Goal: Information Seeking & Learning: Learn about a topic

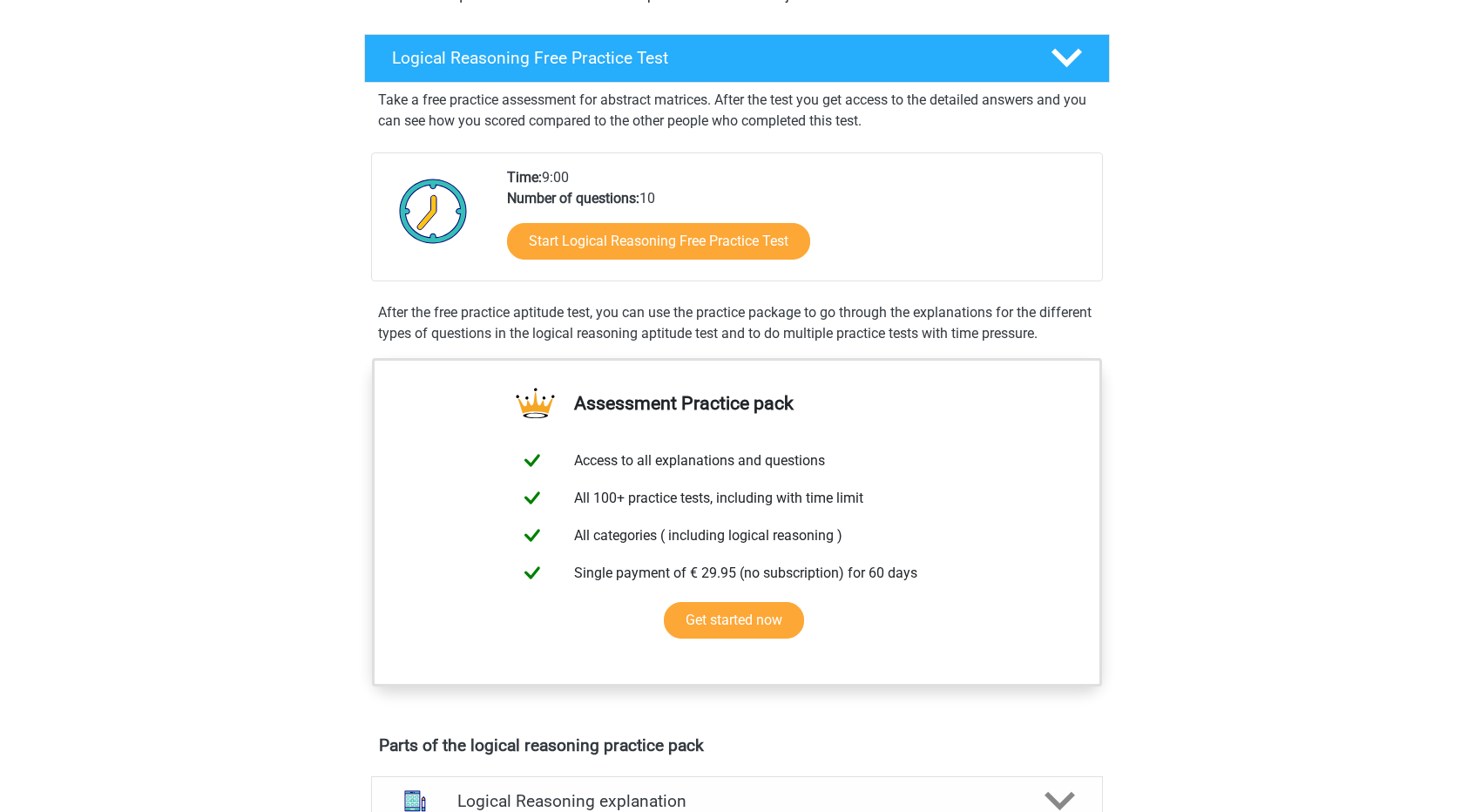
scroll to position [254, 0]
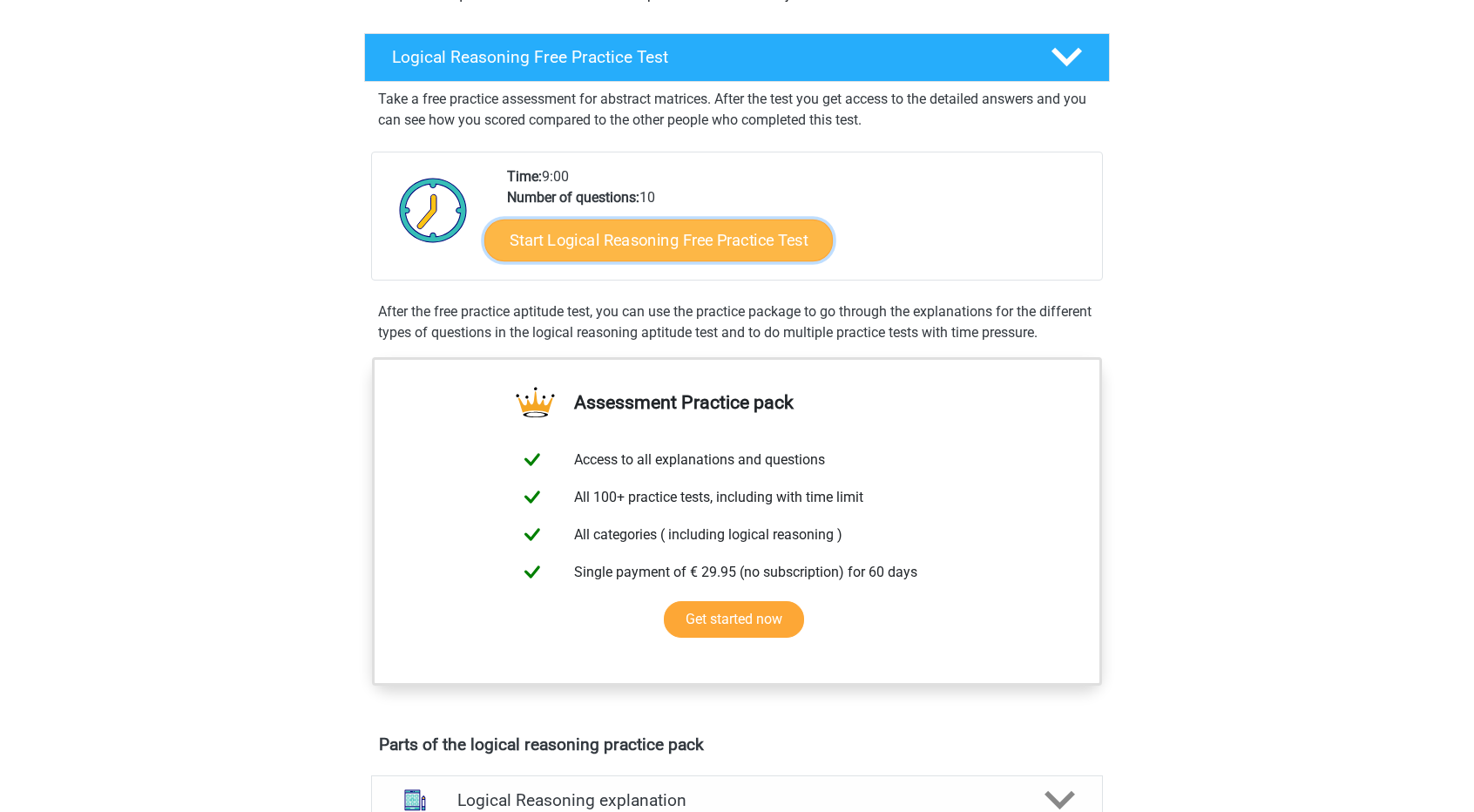
click at [777, 249] on link "Start Logical Reasoning Free Practice Test" at bounding box center [659, 240] width 349 height 42
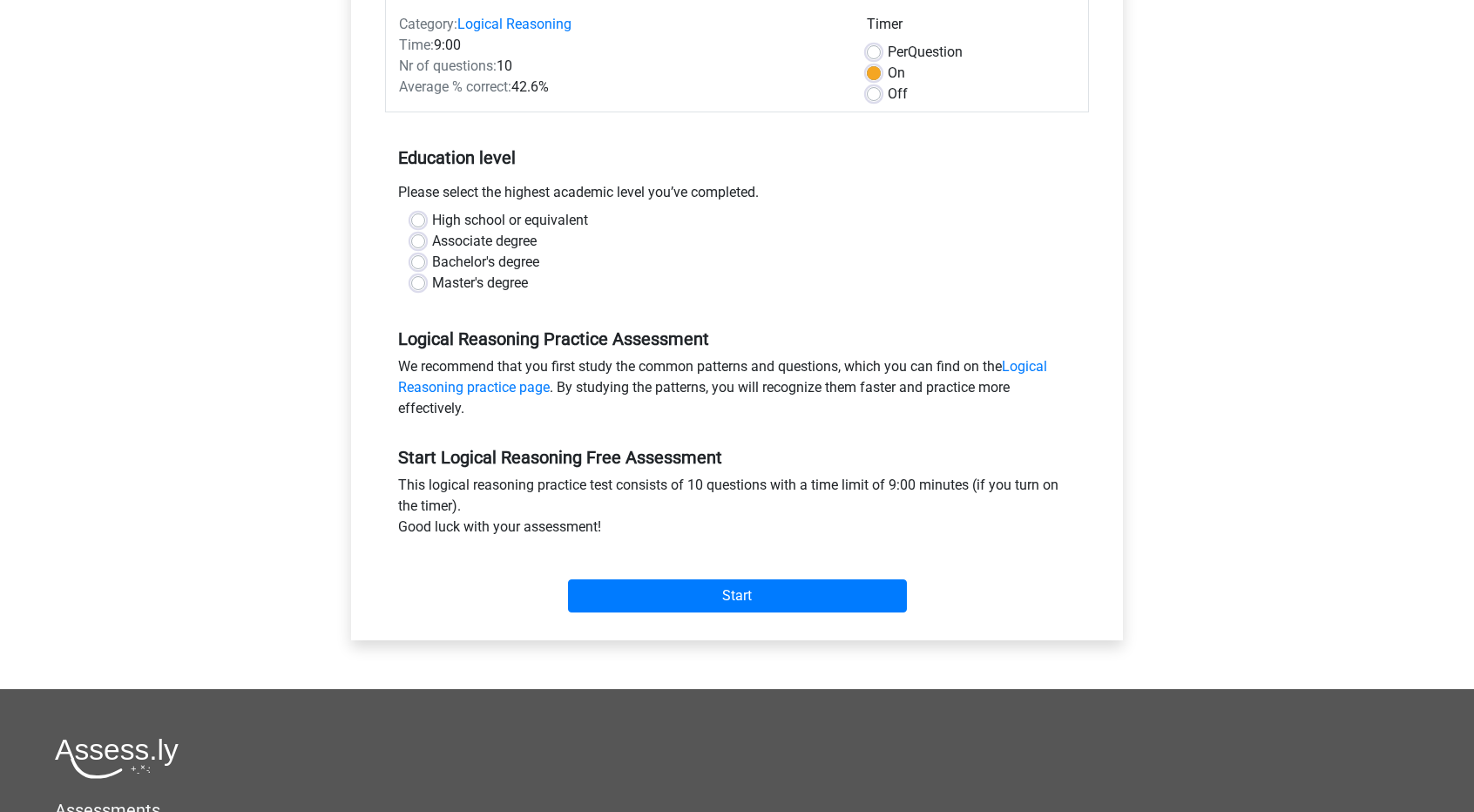
scroll to position [251, 0]
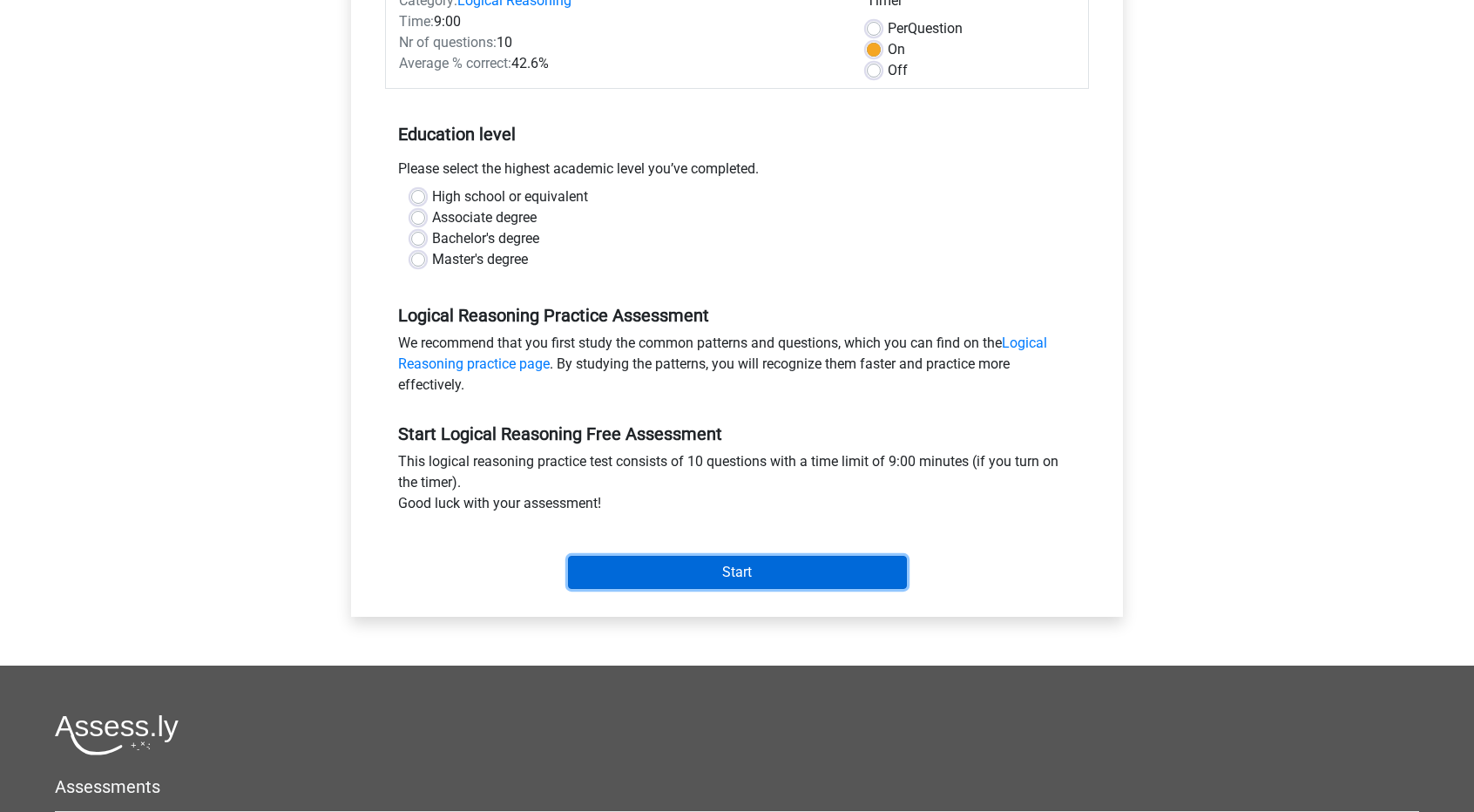
click at [799, 577] on input "Start" at bounding box center [737, 571] width 338 height 33
click at [432, 261] on label "Master's degree" at bounding box center [480, 260] width 96 height 21
click at [422, 261] on input "Master's degree" at bounding box center [418, 258] width 14 height 17
radio input "true"
click at [432, 242] on label "Bachelor's degree" at bounding box center [485, 239] width 107 height 21
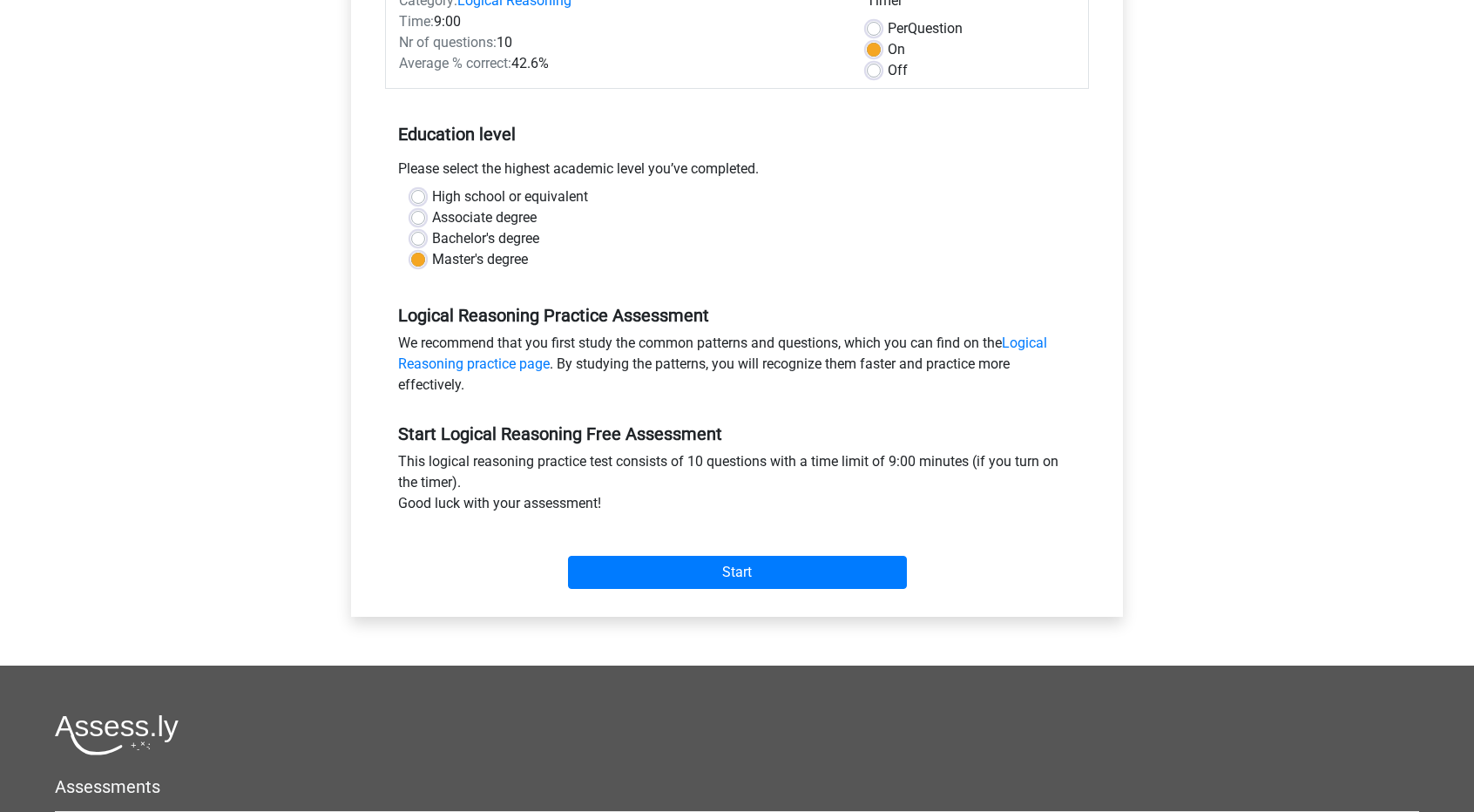
click at [415, 242] on input "Bachelor's degree" at bounding box center [418, 237] width 14 height 17
radio input "true"
click at [432, 213] on label "Associate degree" at bounding box center [484, 218] width 104 height 21
click at [419, 213] on input "Associate degree" at bounding box center [418, 216] width 14 height 17
radio input "true"
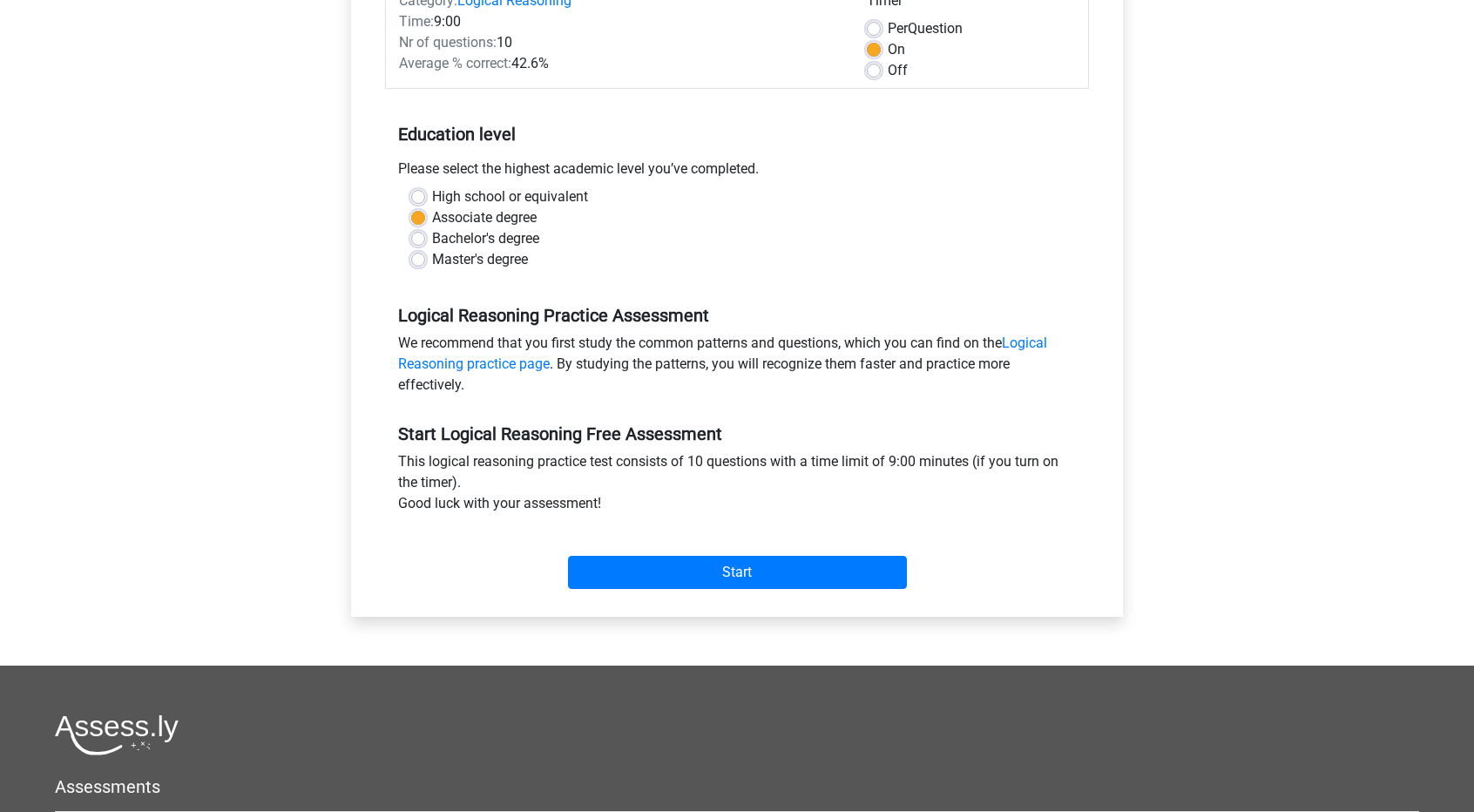
click at [420, 266] on div "Master's degree" at bounding box center [737, 260] width 651 height 21
click at [432, 253] on label "Master's degree" at bounding box center [480, 260] width 96 height 21
click at [413, 253] on input "Master's degree" at bounding box center [418, 258] width 14 height 17
radio input "true"
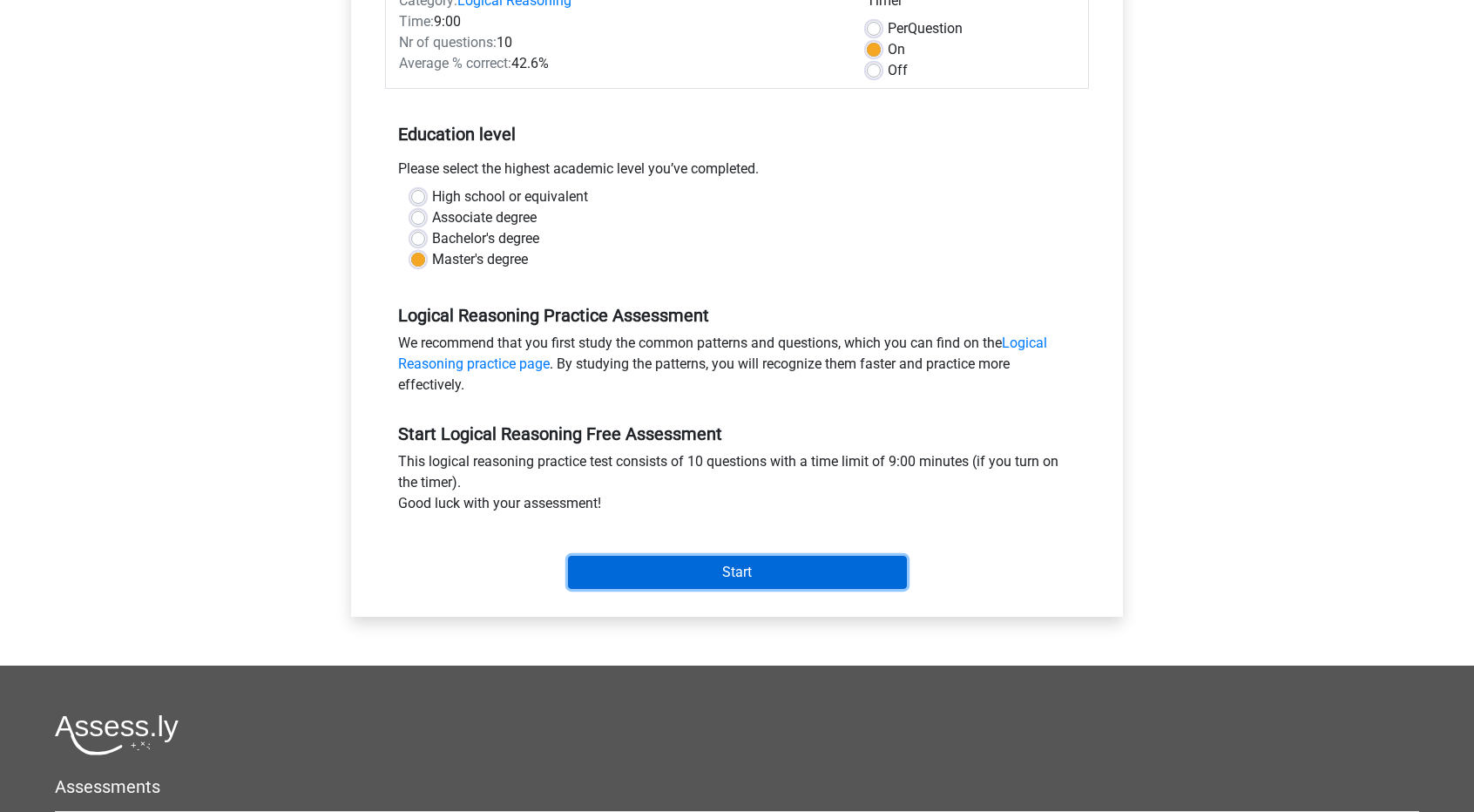
click at [743, 585] on input "Start" at bounding box center [737, 571] width 338 height 33
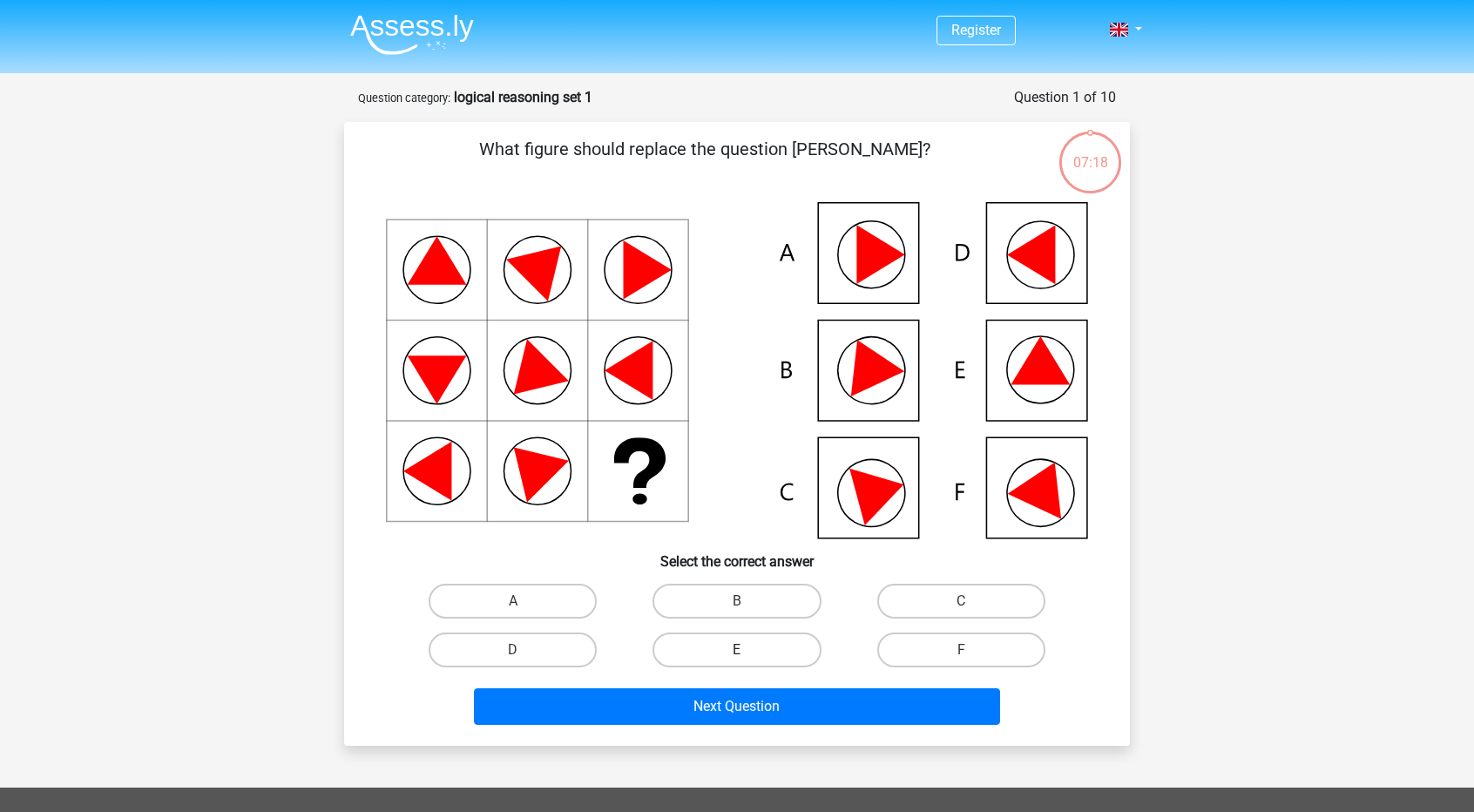
click at [732, 641] on label "E" at bounding box center [736, 649] width 168 height 35
click at [737, 650] on input "E" at bounding box center [742, 656] width 11 height 11
radio input "true"
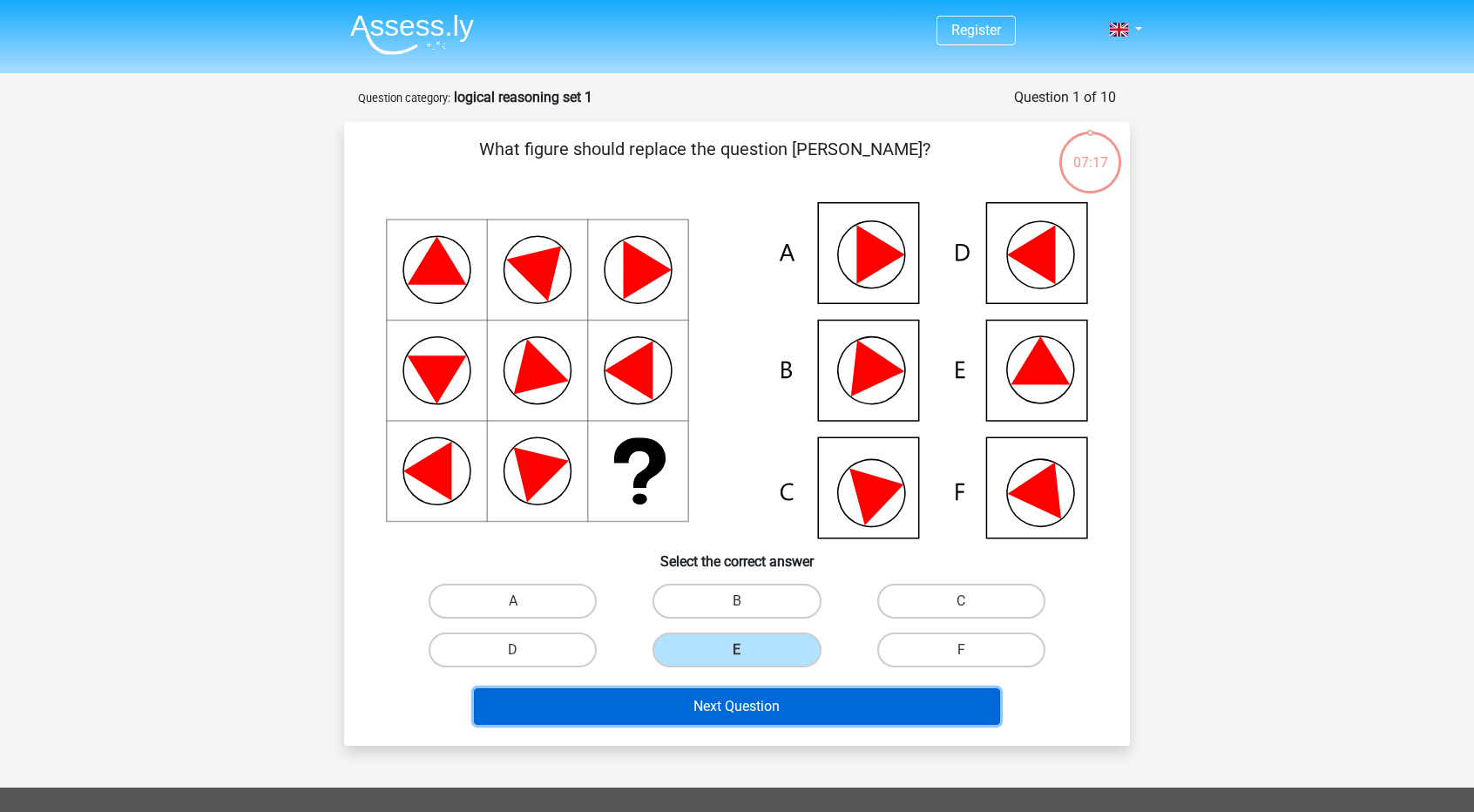
click at [757, 705] on button "Next Question" at bounding box center [737, 706] width 527 height 37
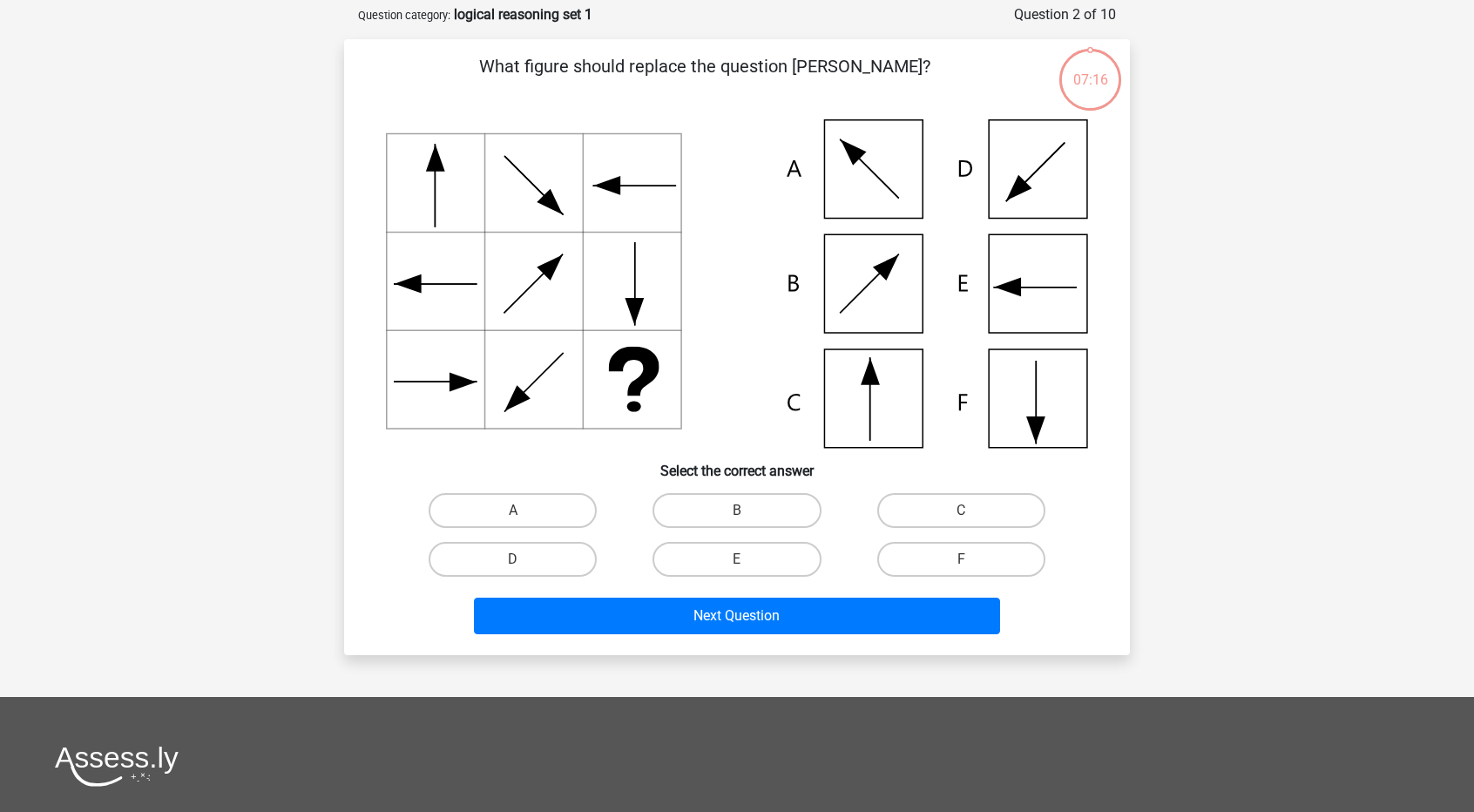
scroll to position [87, 0]
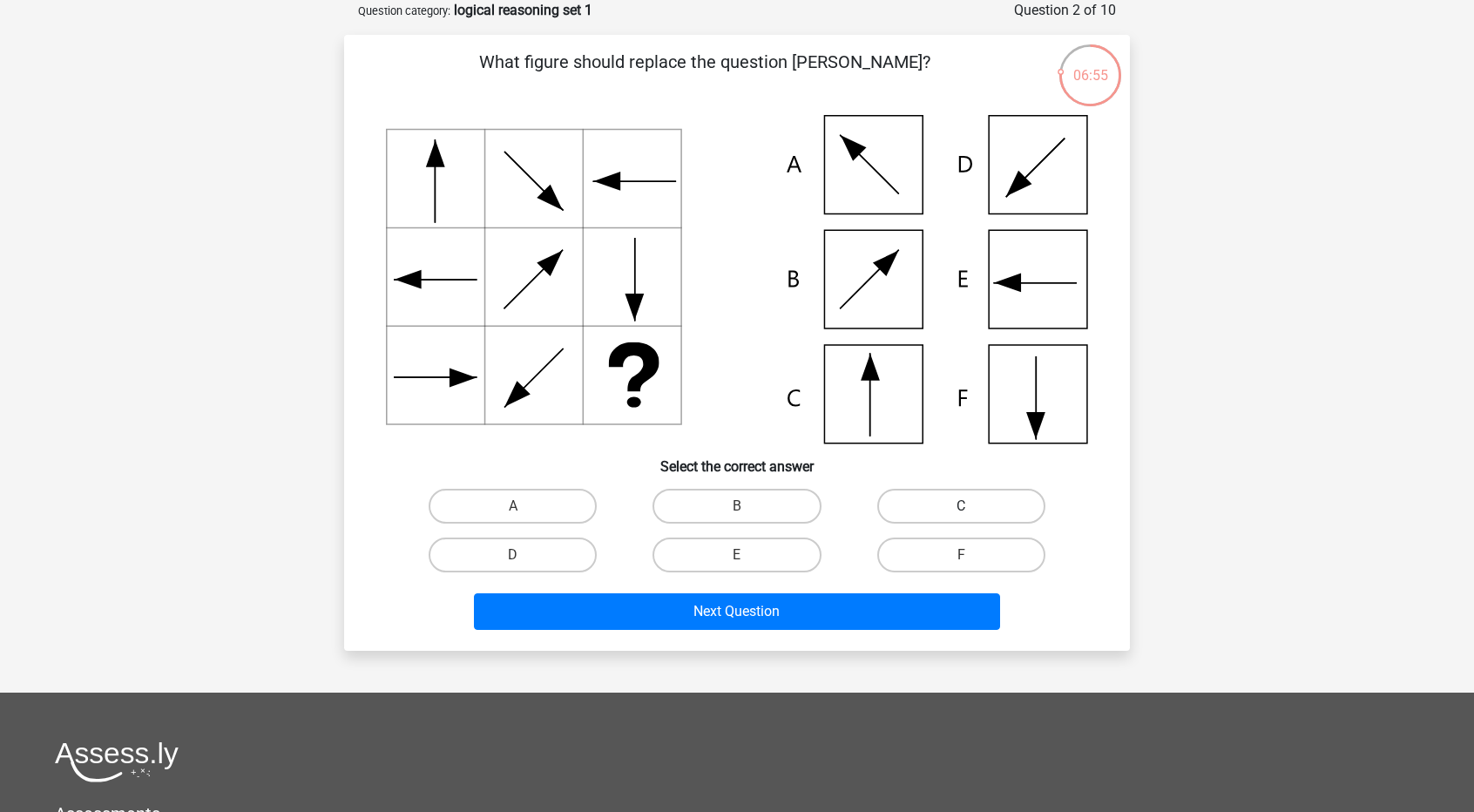
click at [937, 511] on label "C" at bounding box center [960, 506] width 168 height 35
click at [961, 511] on input "C" at bounding box center [967, 512] width 11 height 11
radio input "true"
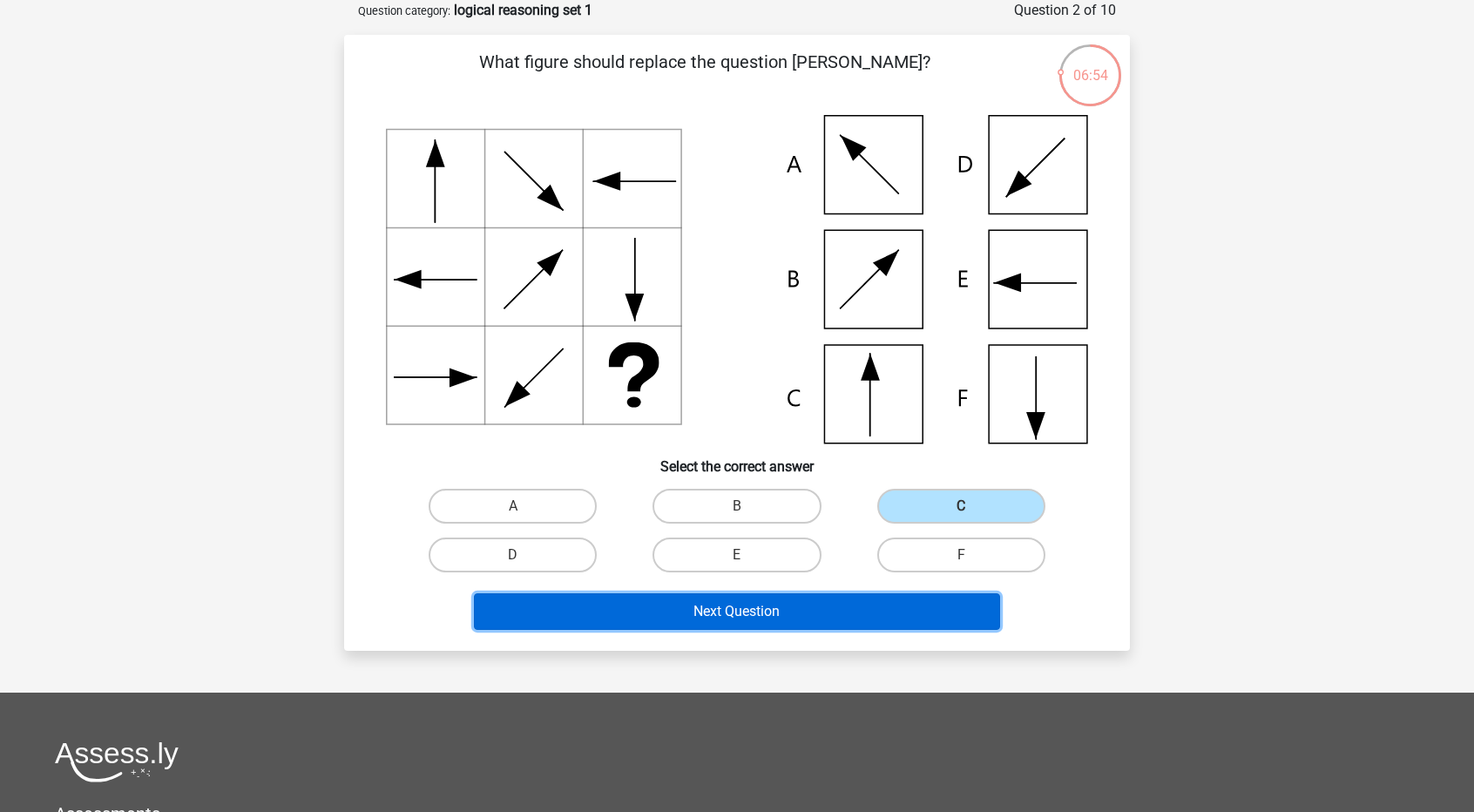
click at [833, 606] on button "Next Question" at bounding box center [737, 611] width 527 height 37
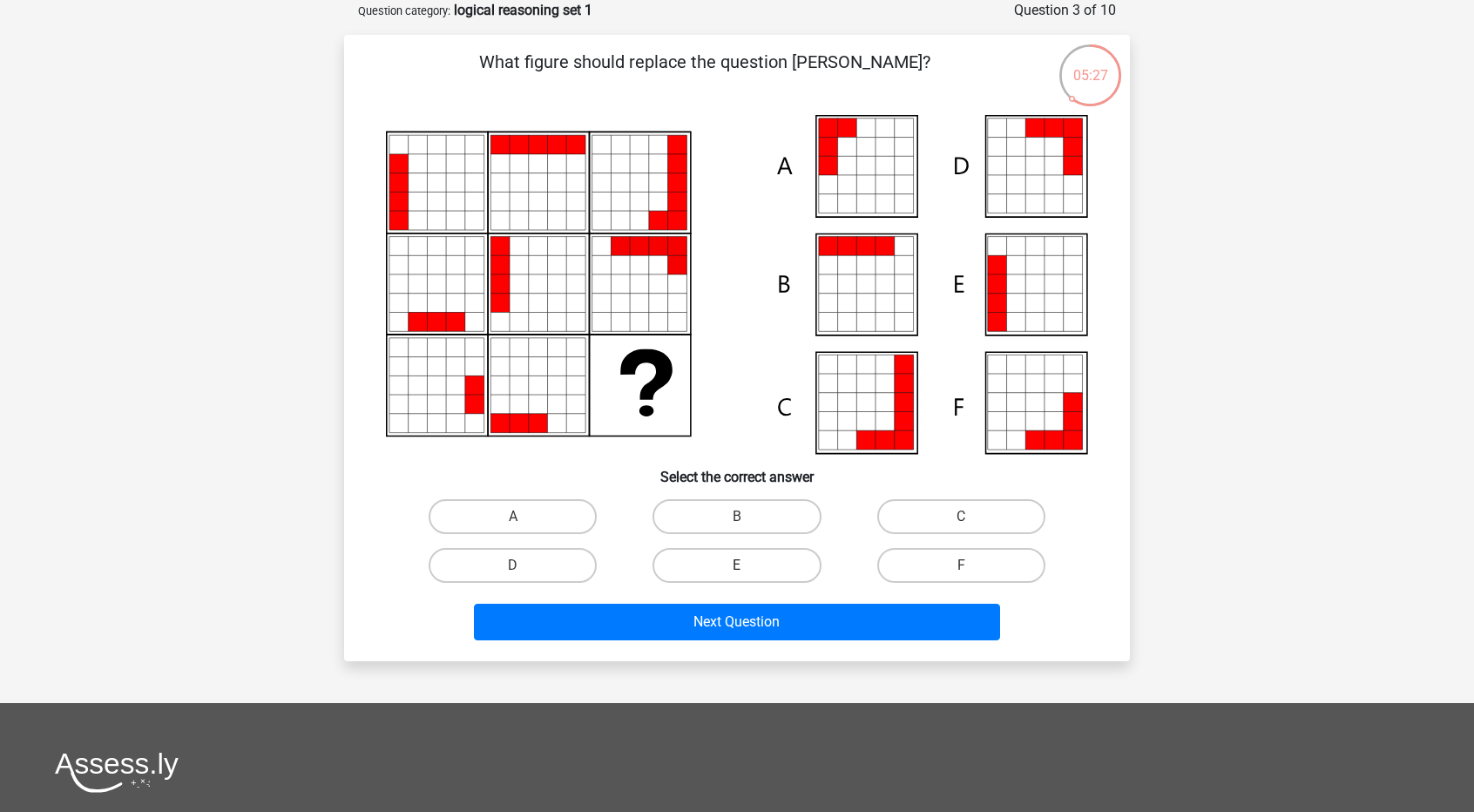
click at [777, 564] on label "E" at bounding box center [736, 565] width 168 height 35
click at [748, 565] on input "E" at bounding box center [742, 570] width 11 height 11
radio input "true"
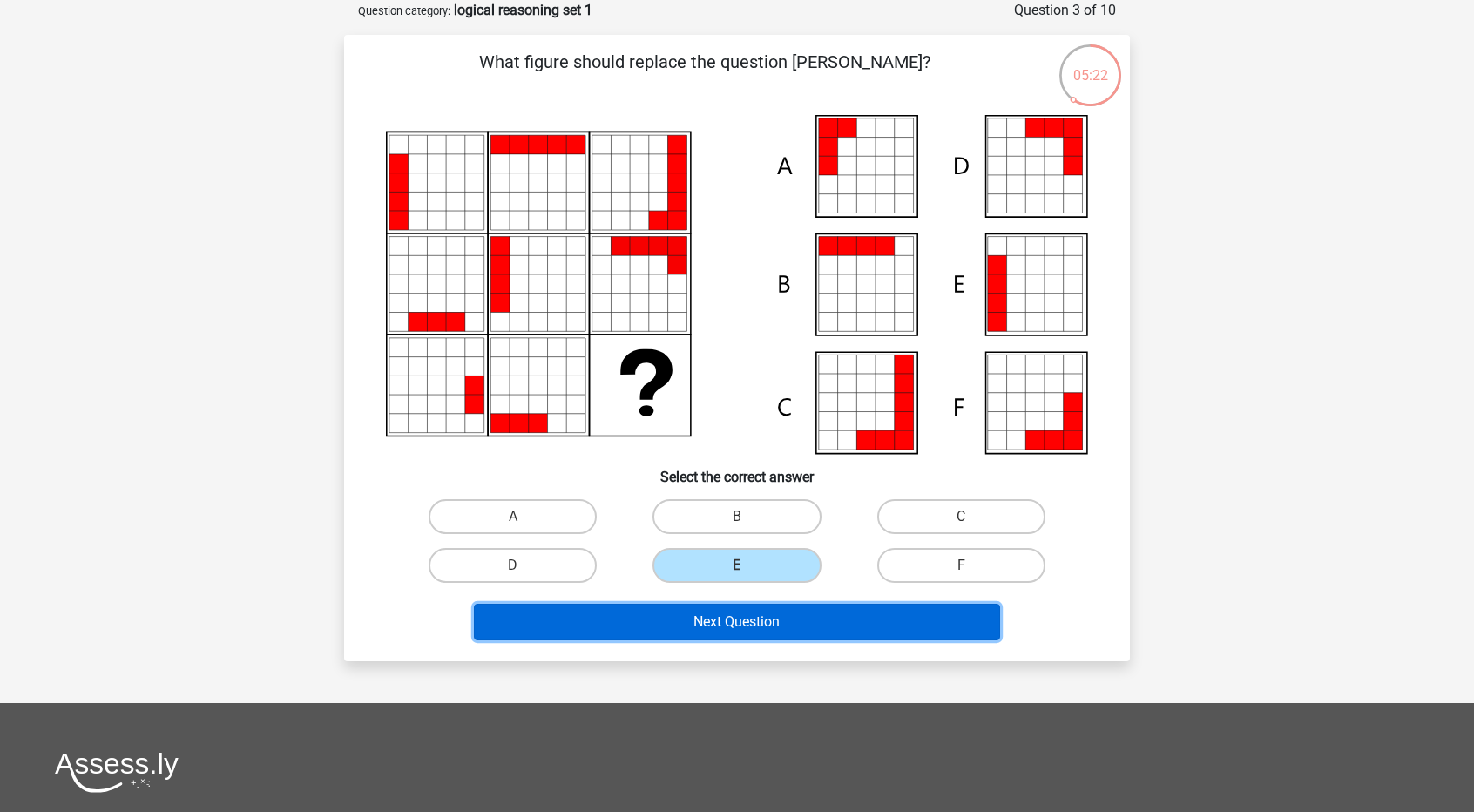
click at [725, 622] on button "Next Question" at bounding box center [737, 622] width 527 height 37
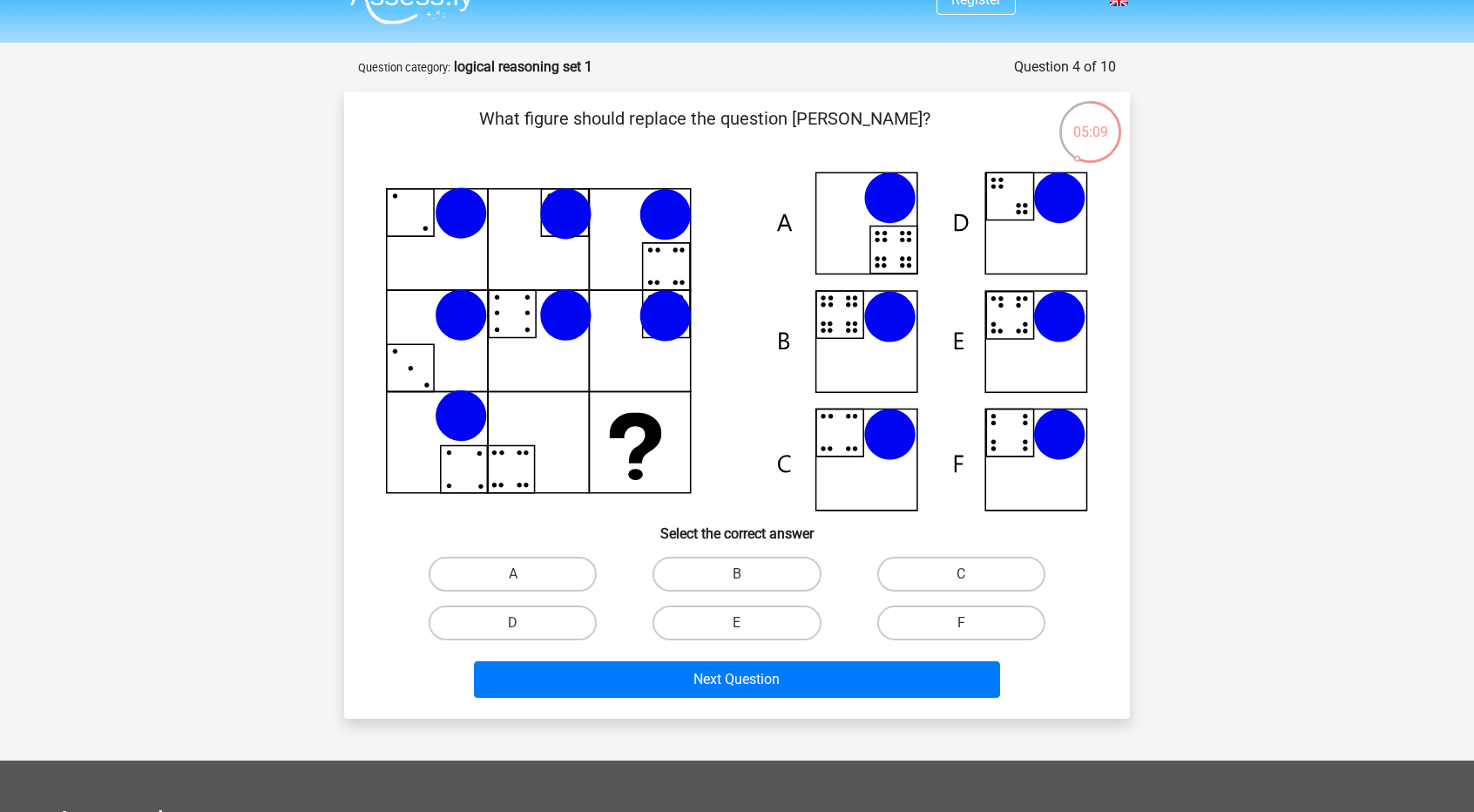
scroll to position [35, 0]
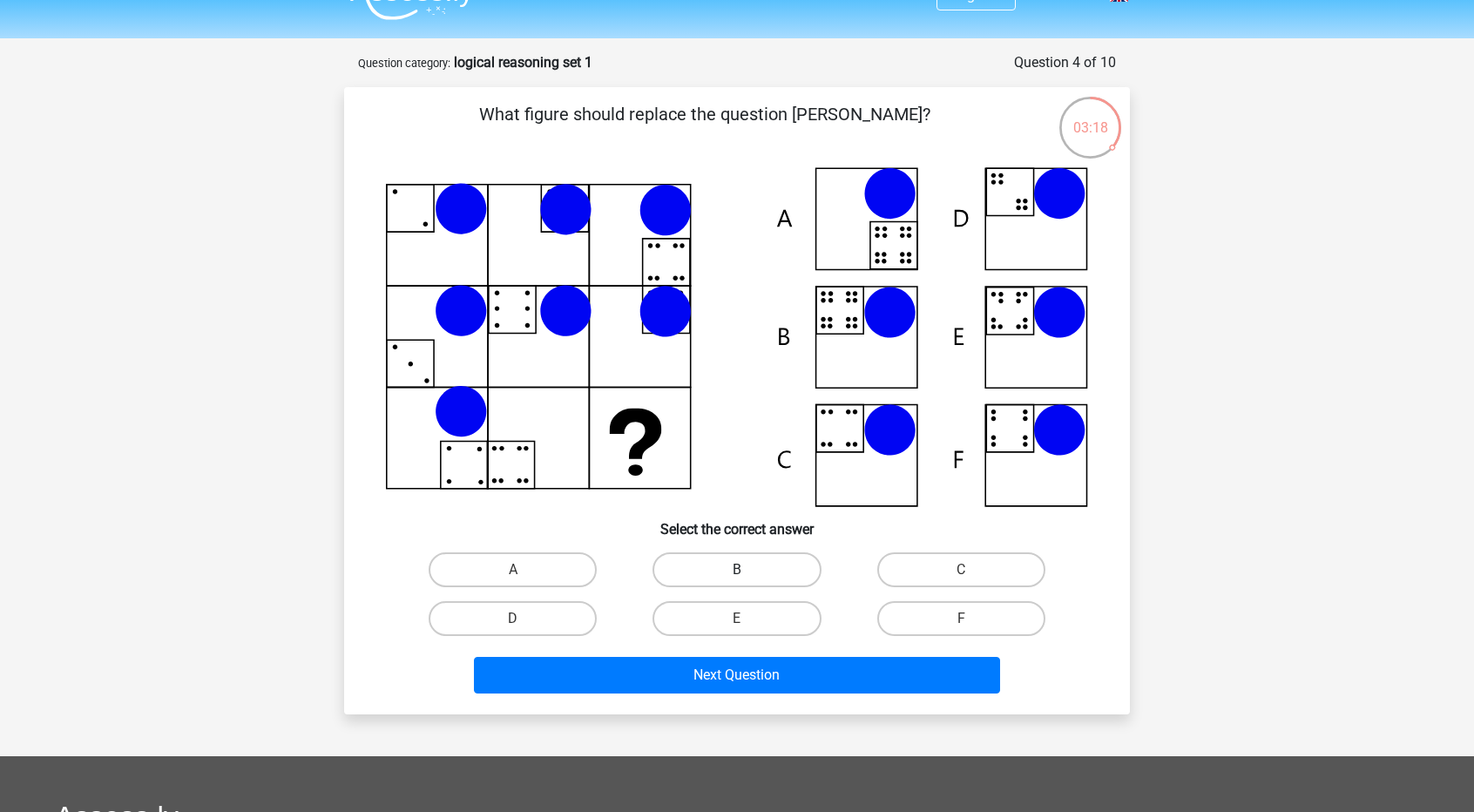
click at [732, 565] on label "B" at bounding box center [736, 569] width 168 height 35
click at [737, 569] on input "B" at bounding box center [742, 575] width 11 height 11
radio input "true"
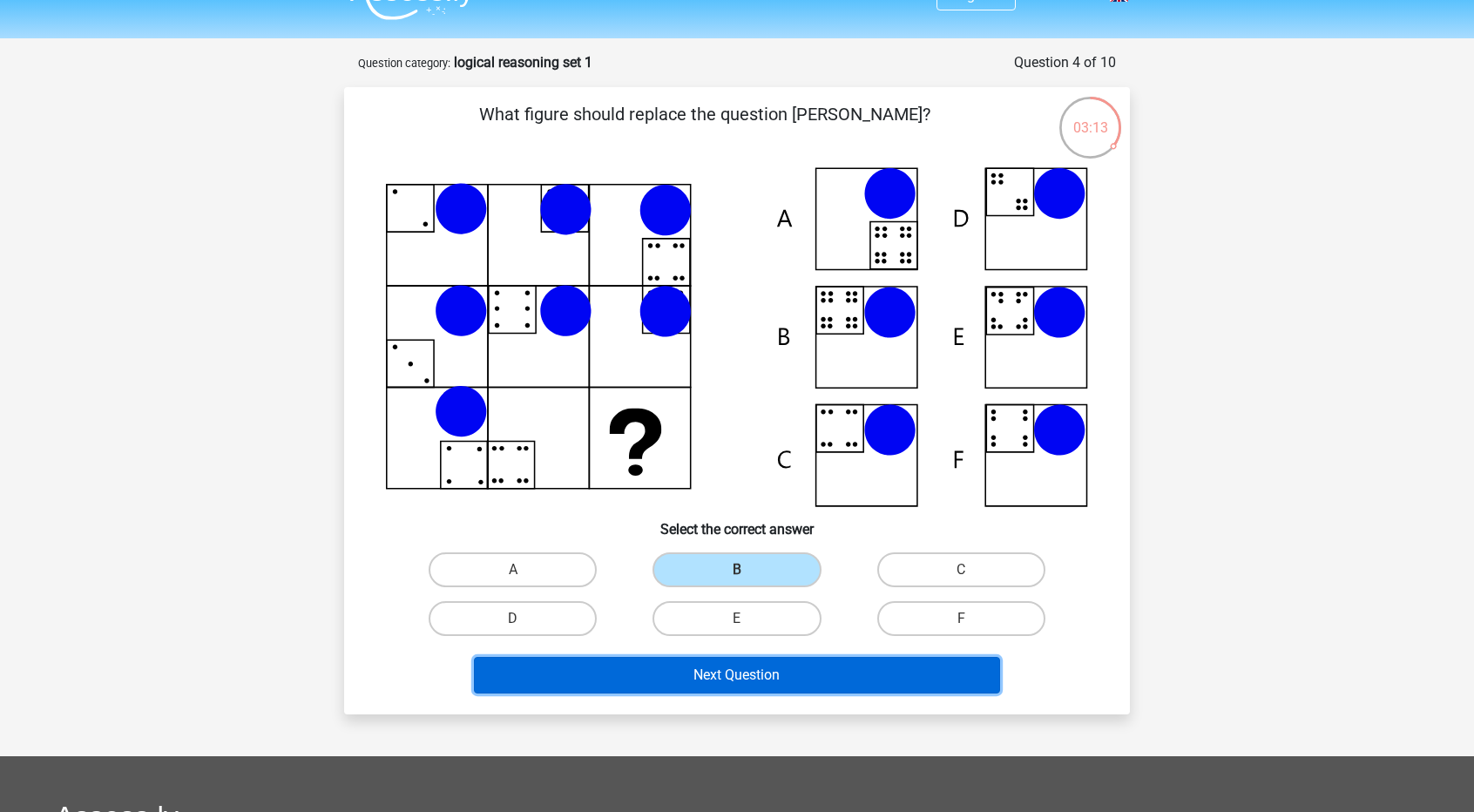
click at [805, 665] on button "Next Question" at bounding box center [737, 675] width 527 height 37
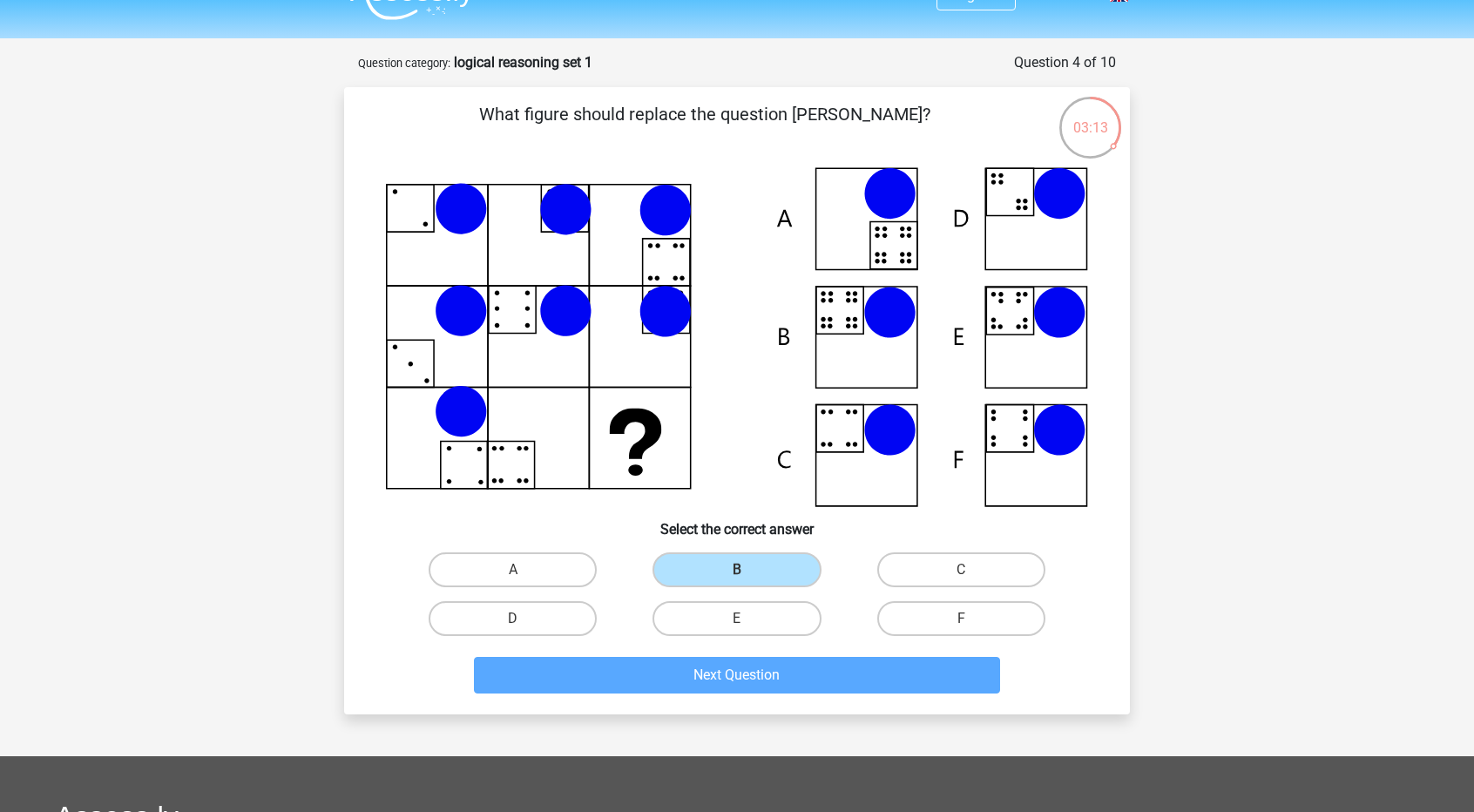
scroll to position [87, 0]
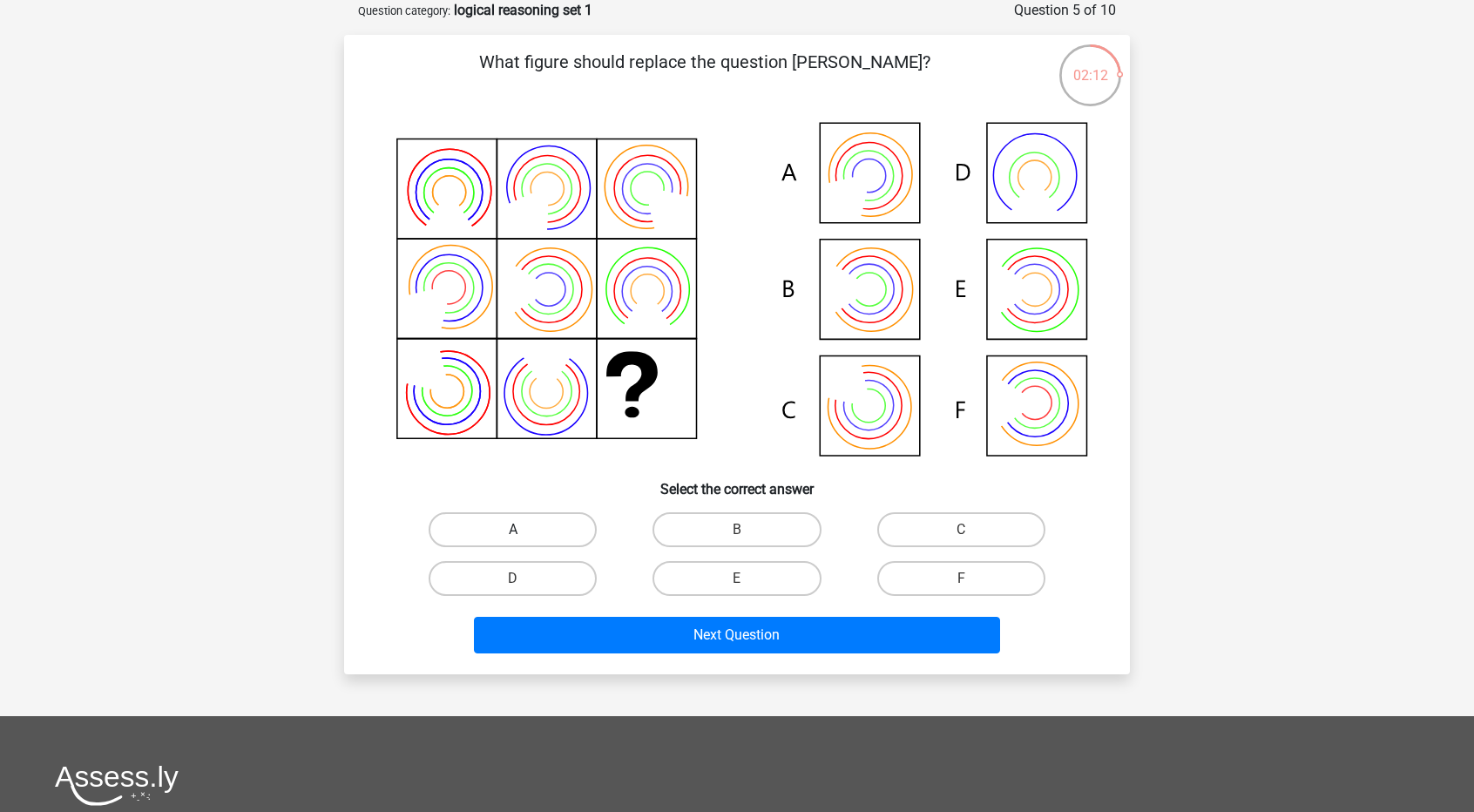
click at [529, 518] on label "A" at bounding box center [512, 529] width 168 height 35
click at [524, 530] on input "A" at bounding box center [519, 535] width 11 height 11
radio input "true"
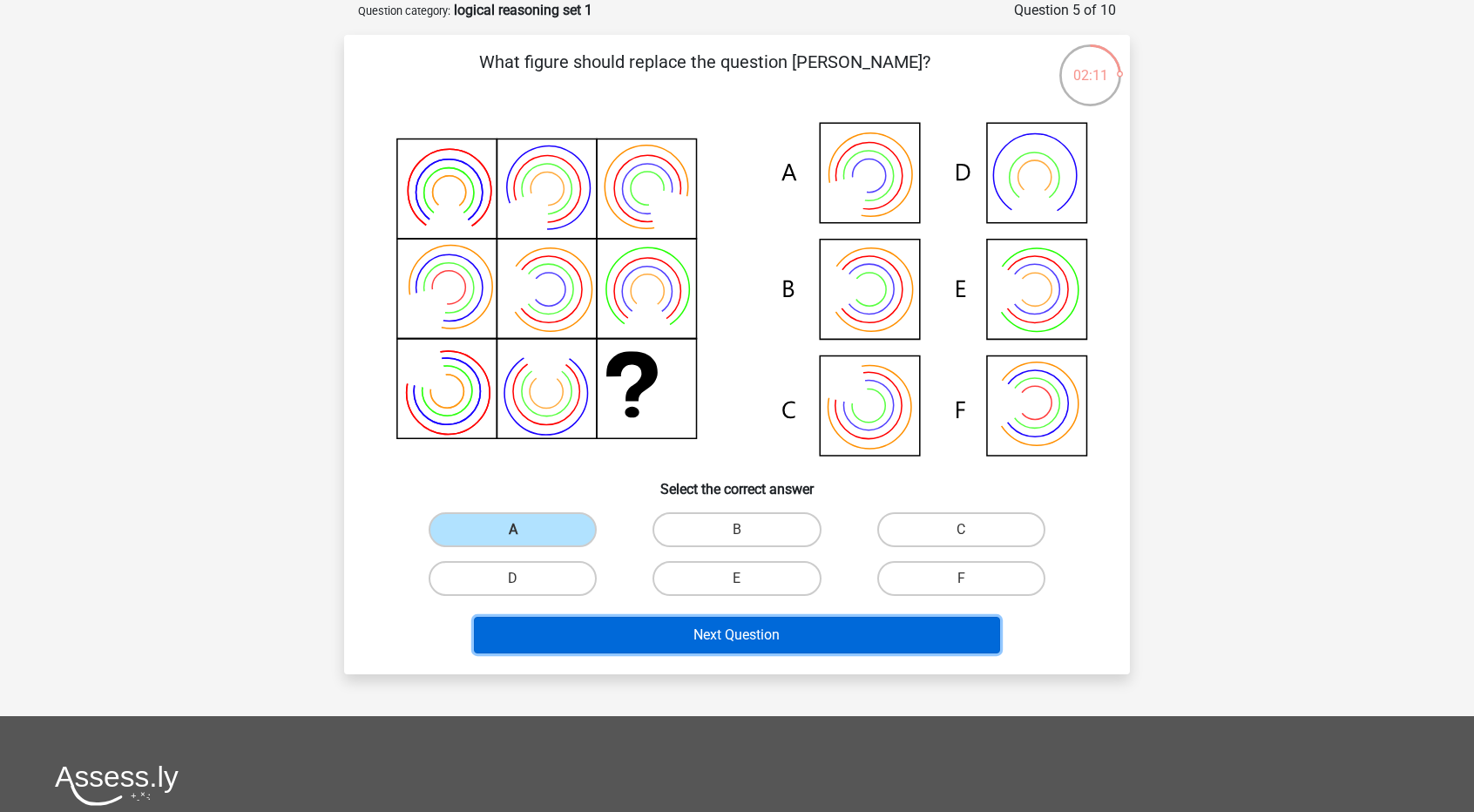
click at [736, 633] on button "Next Question" at bounding box center [737, 635] width 527 height 37
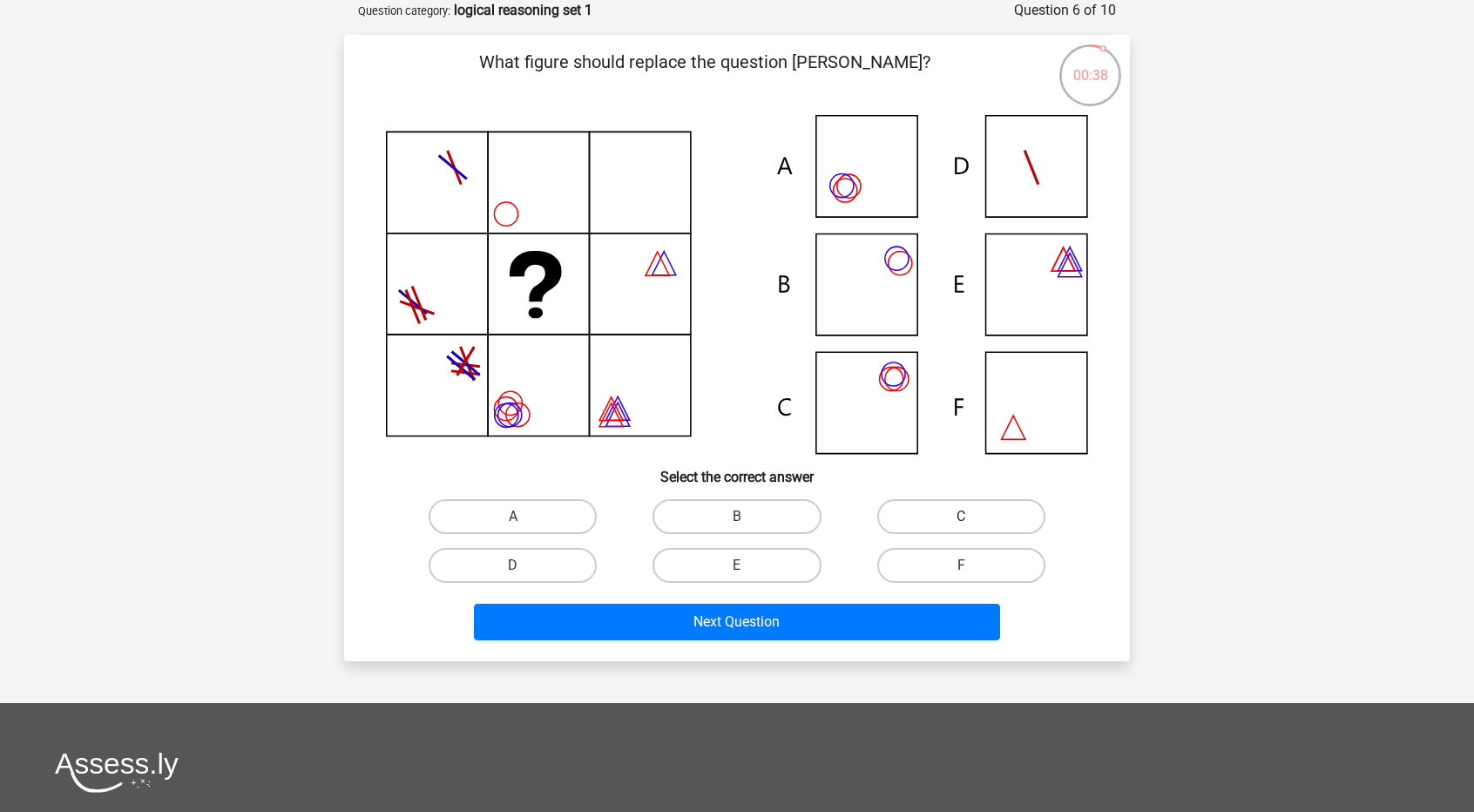
click at [942, 510] on label "C" at bounding box center [960, 516] width 168 height 35
click at [961, 516] on input "C" at bounding box center [967, 522] width 11 height 11
radio input "true"
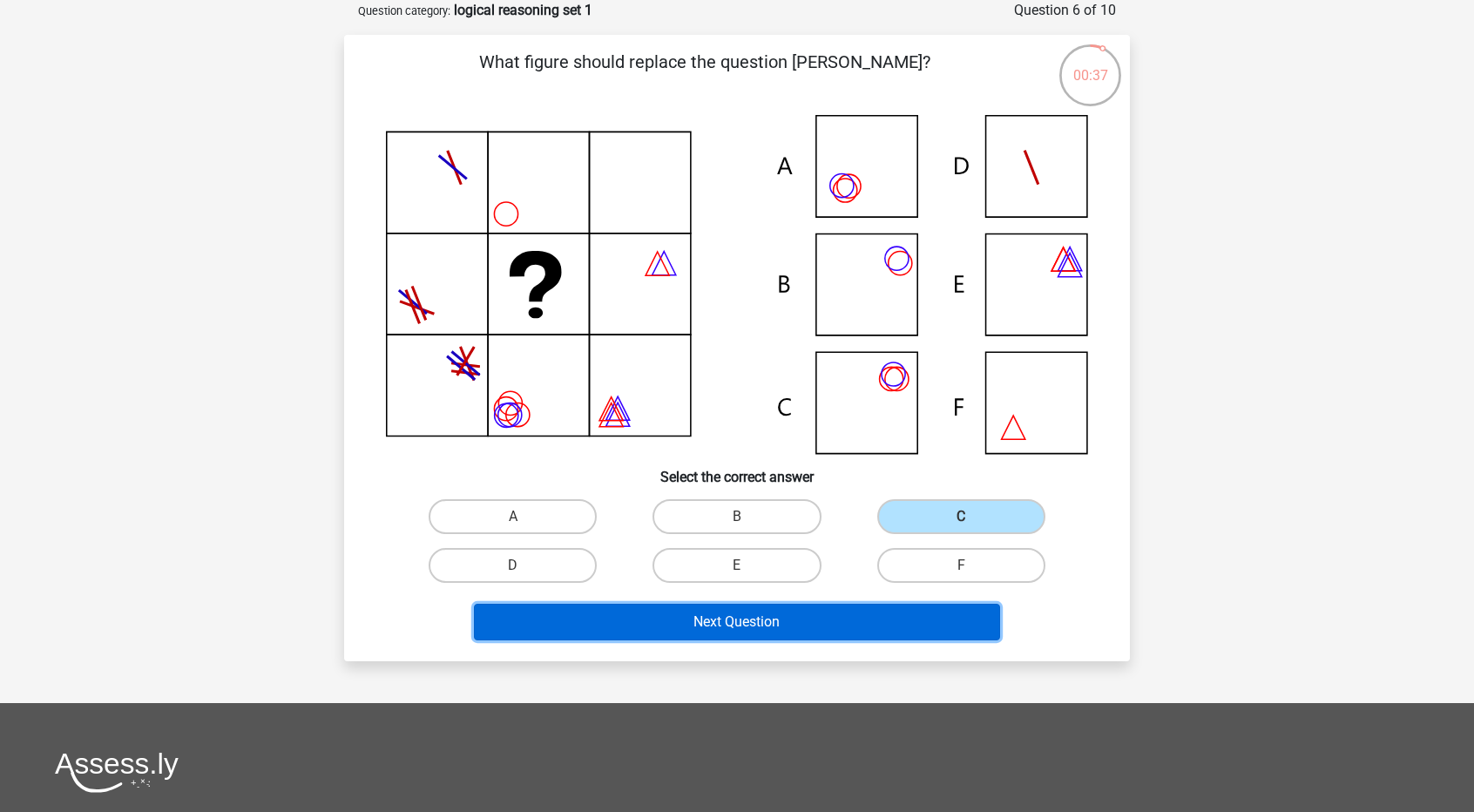
click at [867, 605] on button "Next Question" at bounding box center [737, 622] width 527 height 37
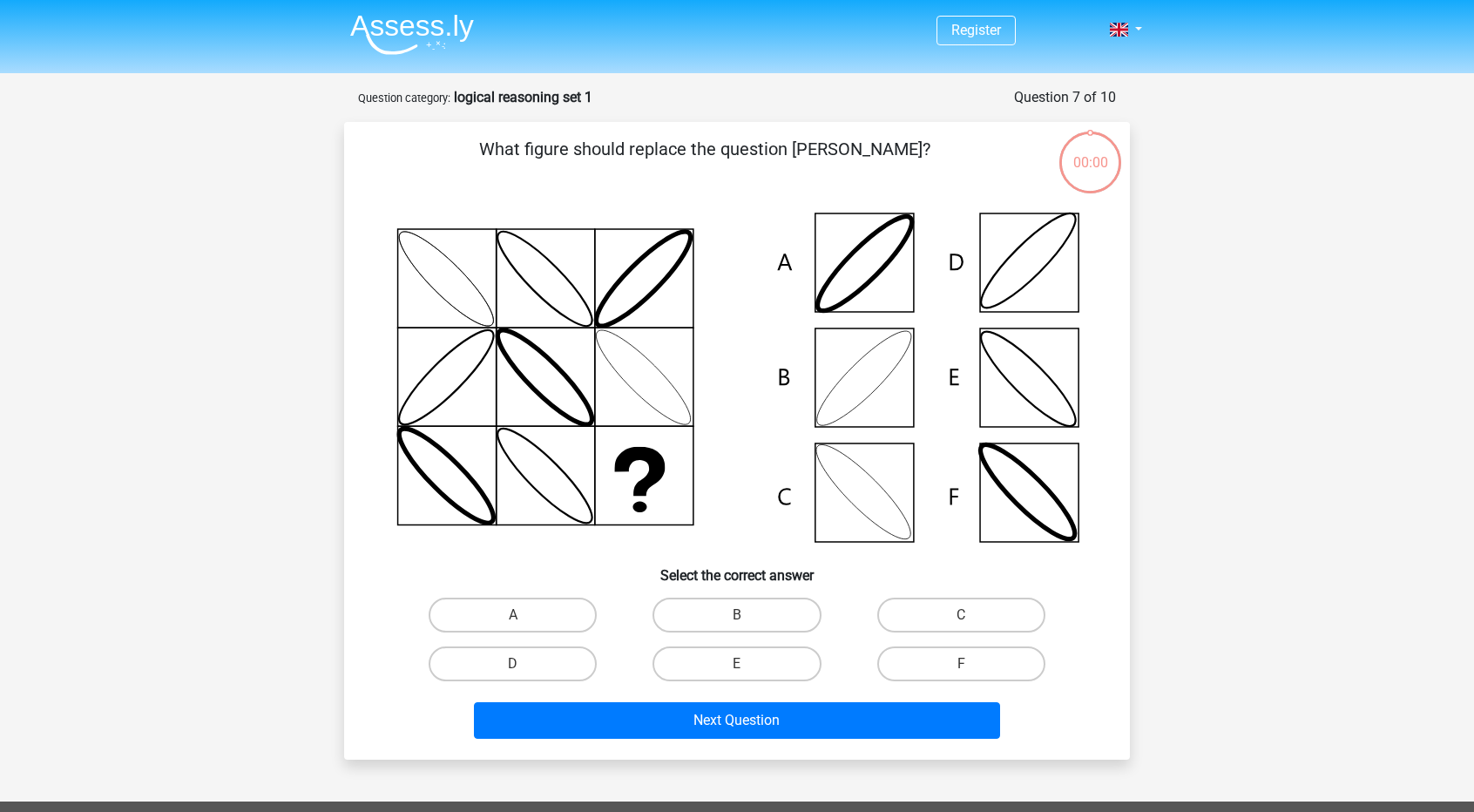
scroll to position [87, 0]
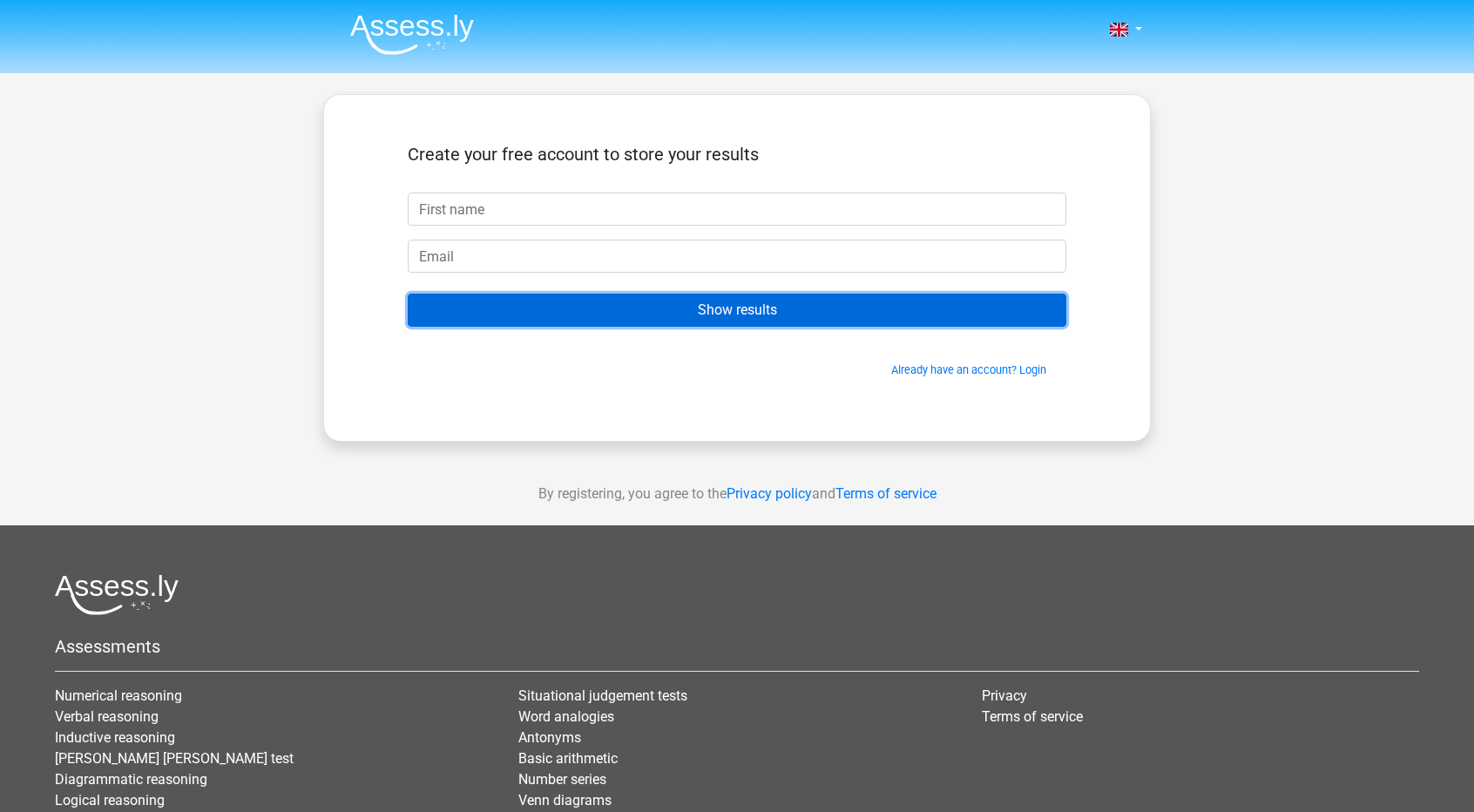
click at [739, 313] on input "Show results" at bounding box center [737, 310] width 659 height 33
